Goal: Task Accomplishment & Management: Use online tool/utility

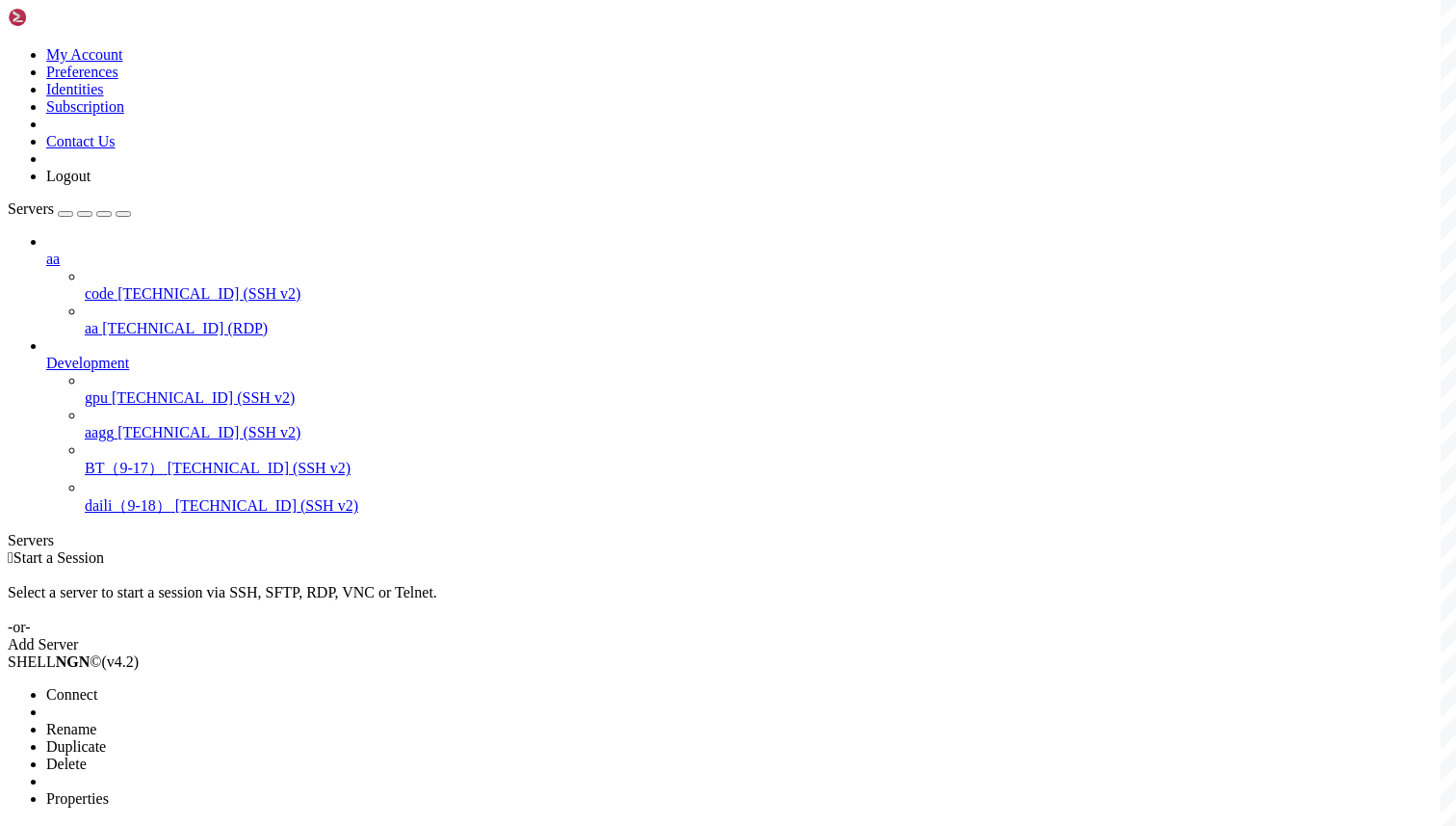
click at [213, 686] on li "Connect" at bounding box center [134, 695] width 175 height 18
